Goal: Information Seeking & Learning: Learn about a topic

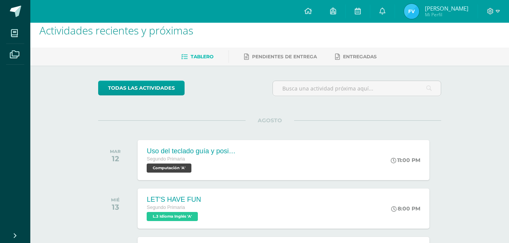
scroll to position [114, 0]
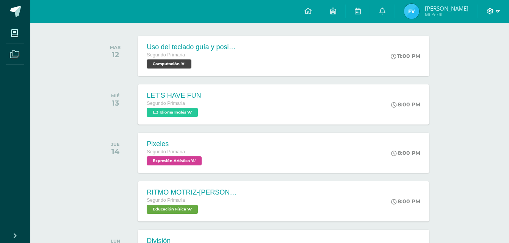
click at [497, 12] on icon at bounding box center [498, 11] width 4 height 3
click at [468, 52] on span "Cerrar sesión" at bounding box center [474, 51] width 34 height 7
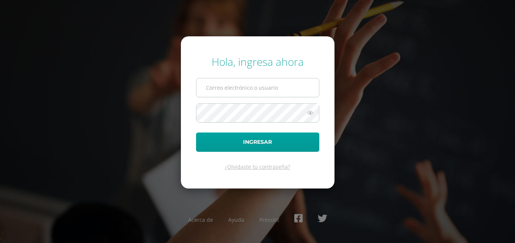
drag, startPoint x: 227, startPoint y: 88, endPoint x: 228, endPoint y: 92, distance: 5.0
click at [227, 88] on input "text" at bounding box center [257, 87] width 122 height 19
type input "[EMAIL_ADDRESS][DOMAIN_NAME]"
click at [196, 133] on button "Ingresar" at bounding box center [257, 142] width 123 height 19
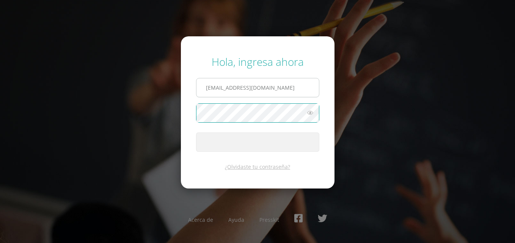
click at [196, 133] on button "Ingresar" at bounding box center [257, 142] width 123 height 19
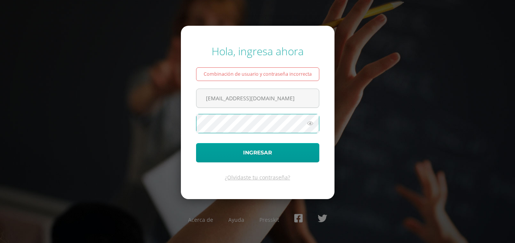
click at [196, 143] on button "Ingresar" at bounding box center [257, 152] width 123 height 19
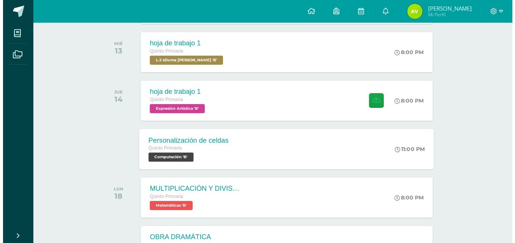
scroll to position [227, 0]
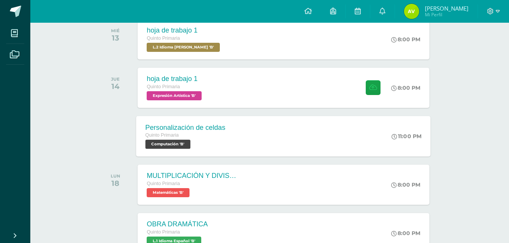
click at [198, 128] on div "Personalización de celdas" at bounding box center [185, 128] width 80 height 8
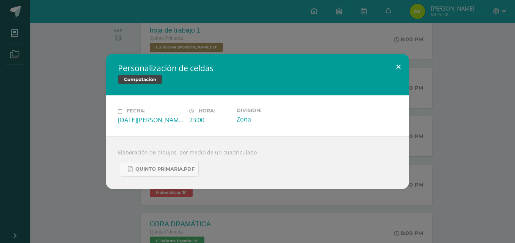
click at [399, 63] on button at bounding box center [398, 67] width 22 height 26
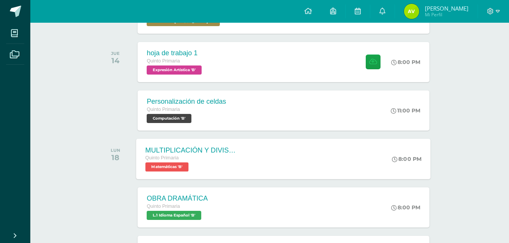
scroll to position [265, 0]
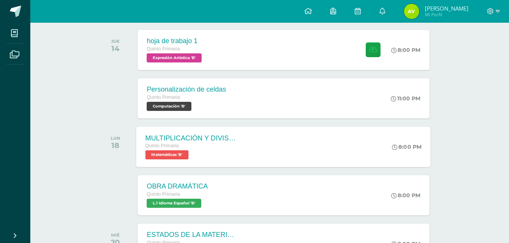
click at [188, 134] on div "MULTIPLICACIÓN Y DIVISIÓN CON NÚMEROS DECIMALES" at bounding box center [191, 138] width 92 height 8
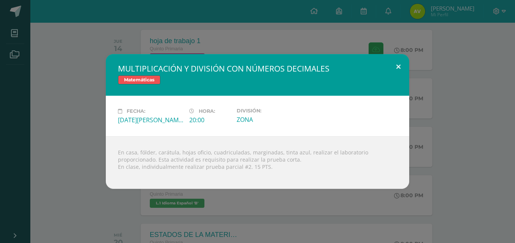
click at [401, 65] on button at bounding box center [398, 67] width 22 height 26
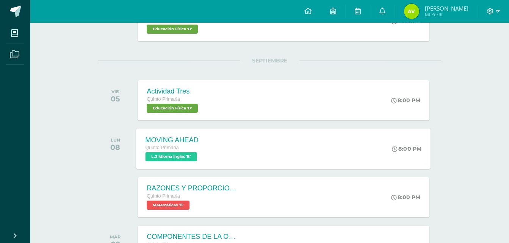
scroll to position [985, 0]
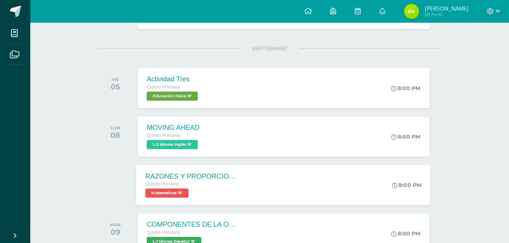
click at [191, 180] on span "RAZONES Y PROPORCIONES / REGLA DE TRES SIMPLE DIRECTA E INVERSA Quinto Primaria…" at bounding box center [191, 184] width 92 height 25
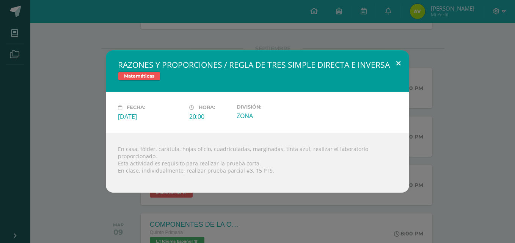
drag, startPoint x: 400, startPoint y: 63, endPoint x: 278, endPoint y: 95, distance: 125.7
click at [400, 63] on button at bounding box center [398, 63] width 22 height 26
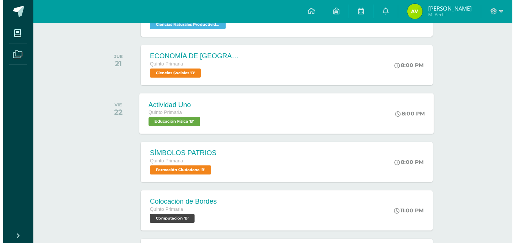
scroll to position [265, 0]
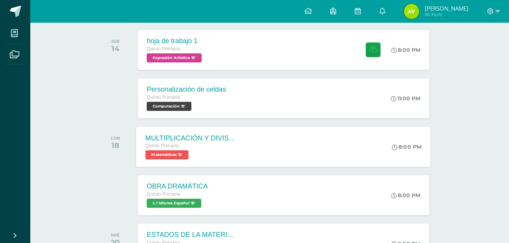
click at [210, 149] on div "Quinto Primaria" at bounding box center [191, 146] width 92 height 8
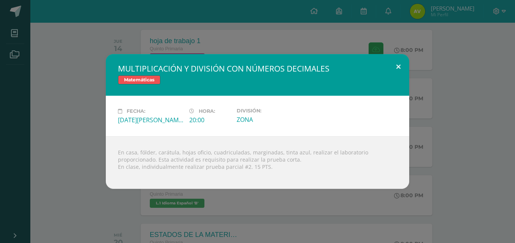
click at [396, 63] on button at bounding box center [398, 67] width 22 height 26
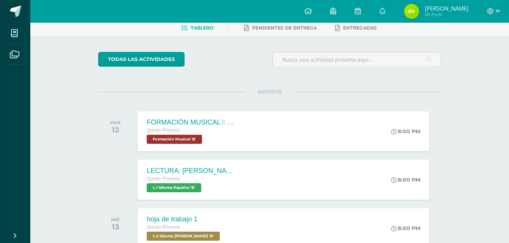
scroll to position [38, 0]
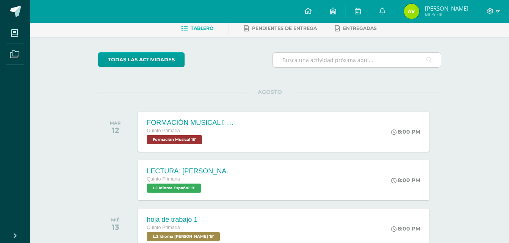
drag, startPoint x: 350, startPoint y: 48, endPoint x: 349, endPoint y: 52, distance: 4.2
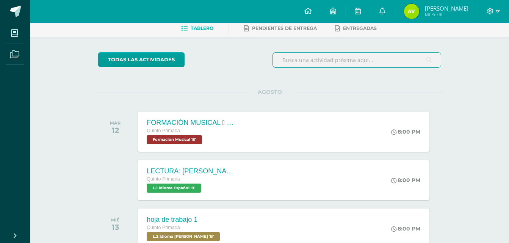
click at [347, 56] on input "text" at bounding box center [357, 60] width 168 height 15
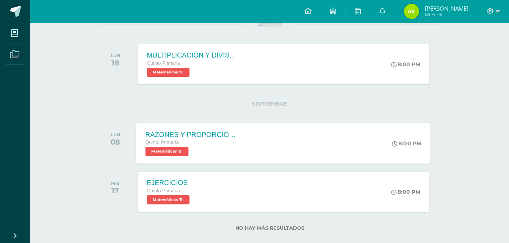
scroll to position [114, 0]
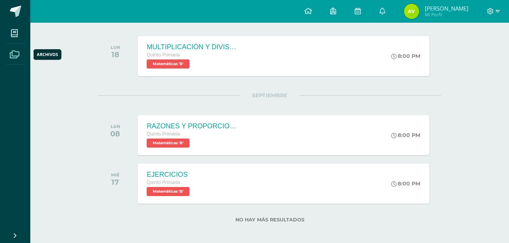
type input "matematica"
click at [18, 59] on span at bounding box center [14, 53] width 17 height 17
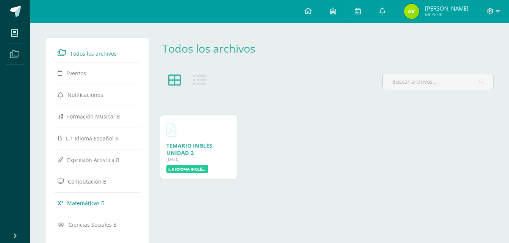
click at [82, 201] on span "Matemáticas B" at bounding box center [86, 203] width 38 height 7
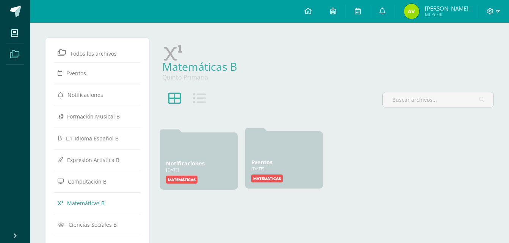
click at [280, 150] on div at bounding box center [284, 147] width 66 height 18
click at [178, 171] on div "Notificaciones 16 Ene, 2025 16 Ene, 2025 Creado por: Matemáticas" at bounding box center [199, 159] width 78 height 57
drag, startPoint x: 178, startPoint y: 170, endPoint x: 259, endPoint y: 168, distance: 80.7
click at [269, 161] on link "Eventos" at bounding box center [261, 162] width 21 height 7
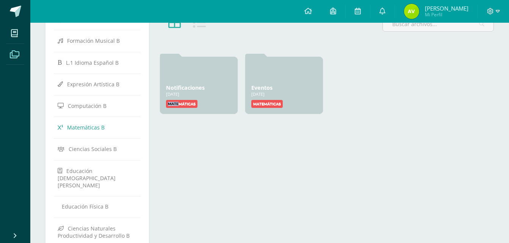
scroll to position [75, 0]
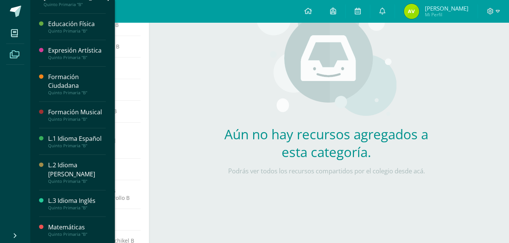
scroll to position [119, 0]
click at [56, 231] on link "Matemáticas Quinto Primaria "B"" at bounding box center [77, 230] width 58 height 14
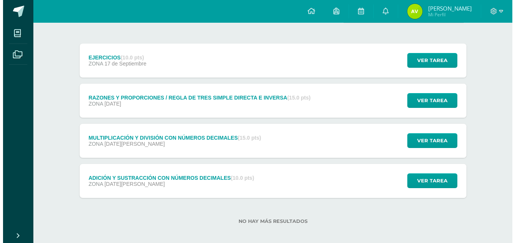
scroll to position [88, 0]
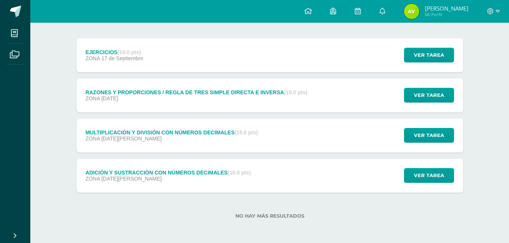
click at [286, 169] on div "ADICIÓN Y SUSTRACCIÓN CON NÚMEROS DECIMALES (10.0 pts) ZONA [DATE][PERSON_NAME]…" at bounding box center [270, 176] width 386 height 34
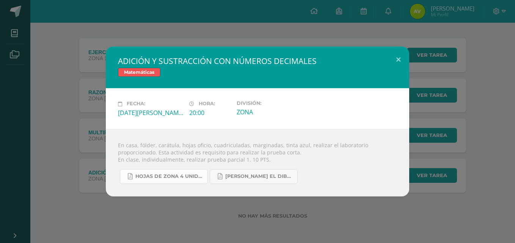
click at [198, 173] on link "HOJAS DE ZONA 4 UNIDAD 2025.pdf" at bounding box center [164, 176] width 88 height 15
